Goal: Transaction & Acquisition: Purchase product/service

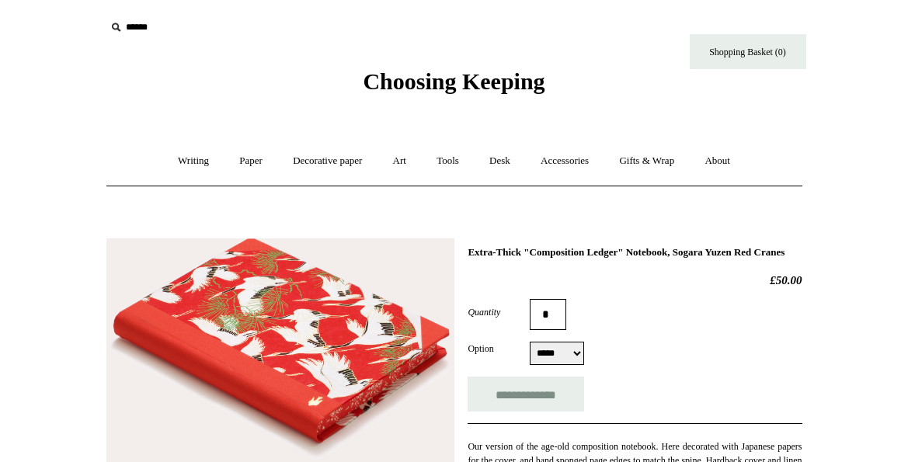
select select "*****"
